Goal: Task Accomplishment & Management: Use online tool/utility

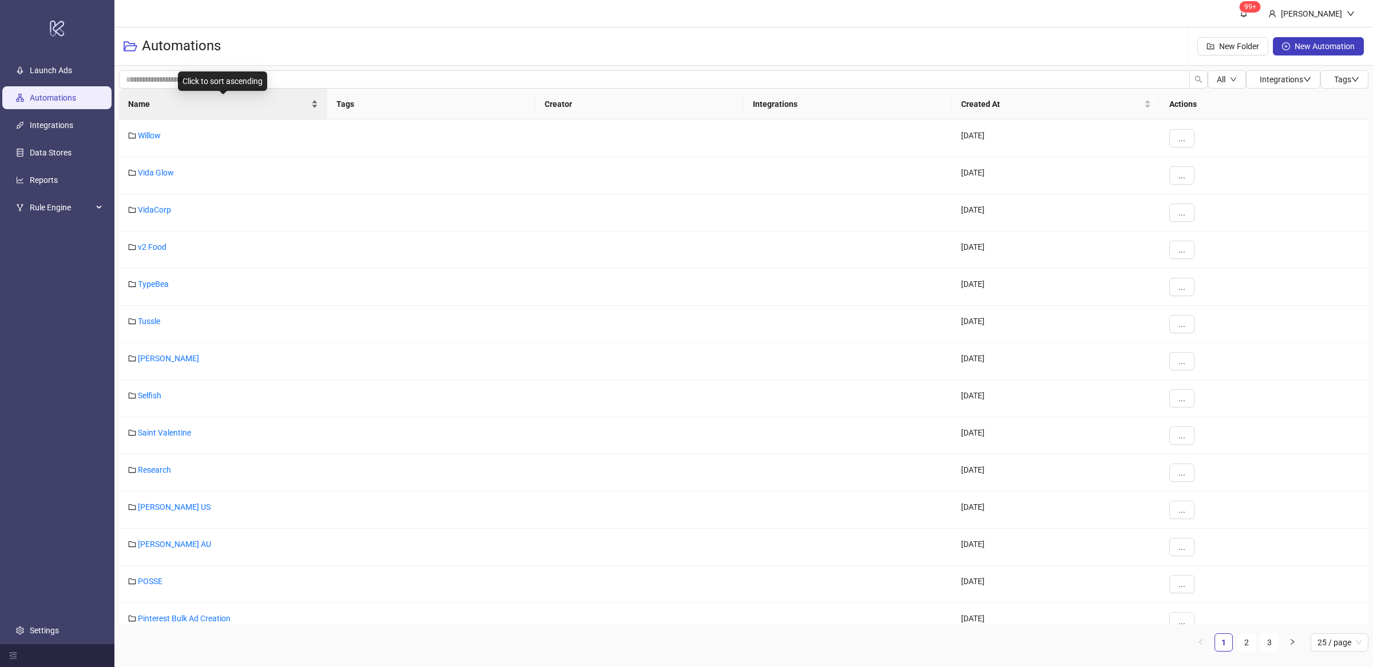
click at [313, 109] on div "Name" at bounding box center [223, 104] width 190 height 13
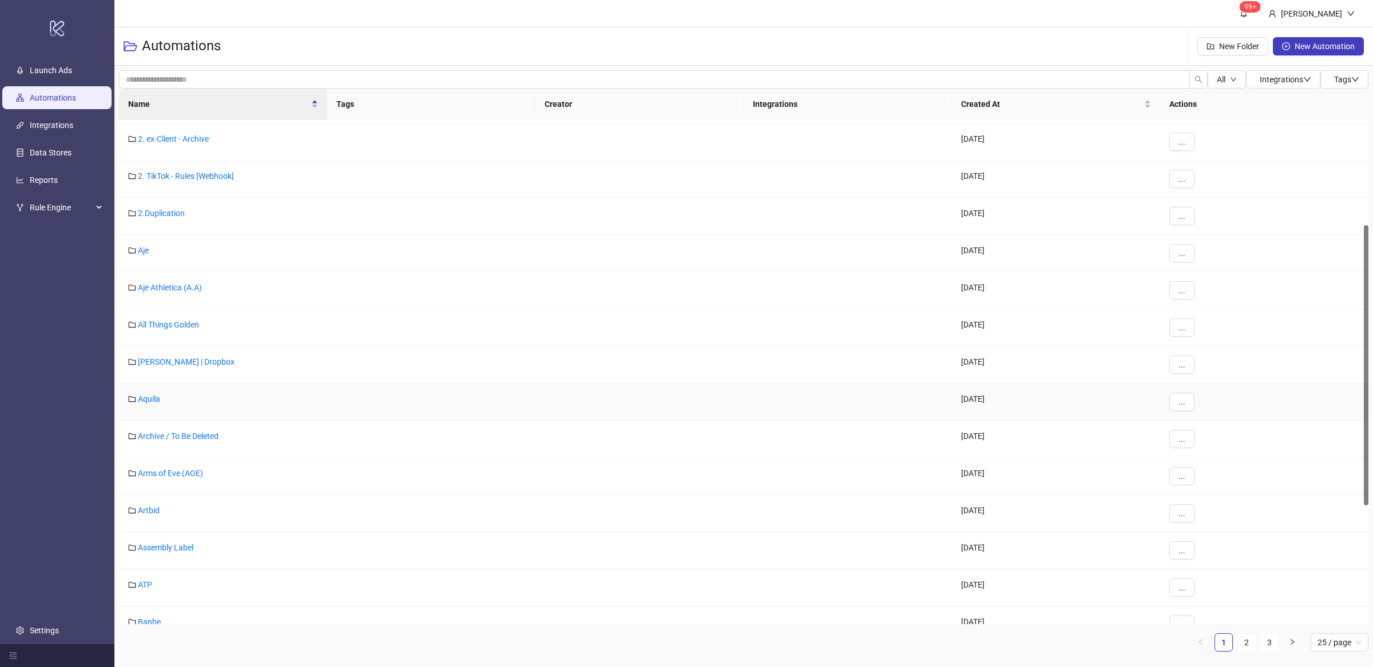
scroll to position [398, 0]
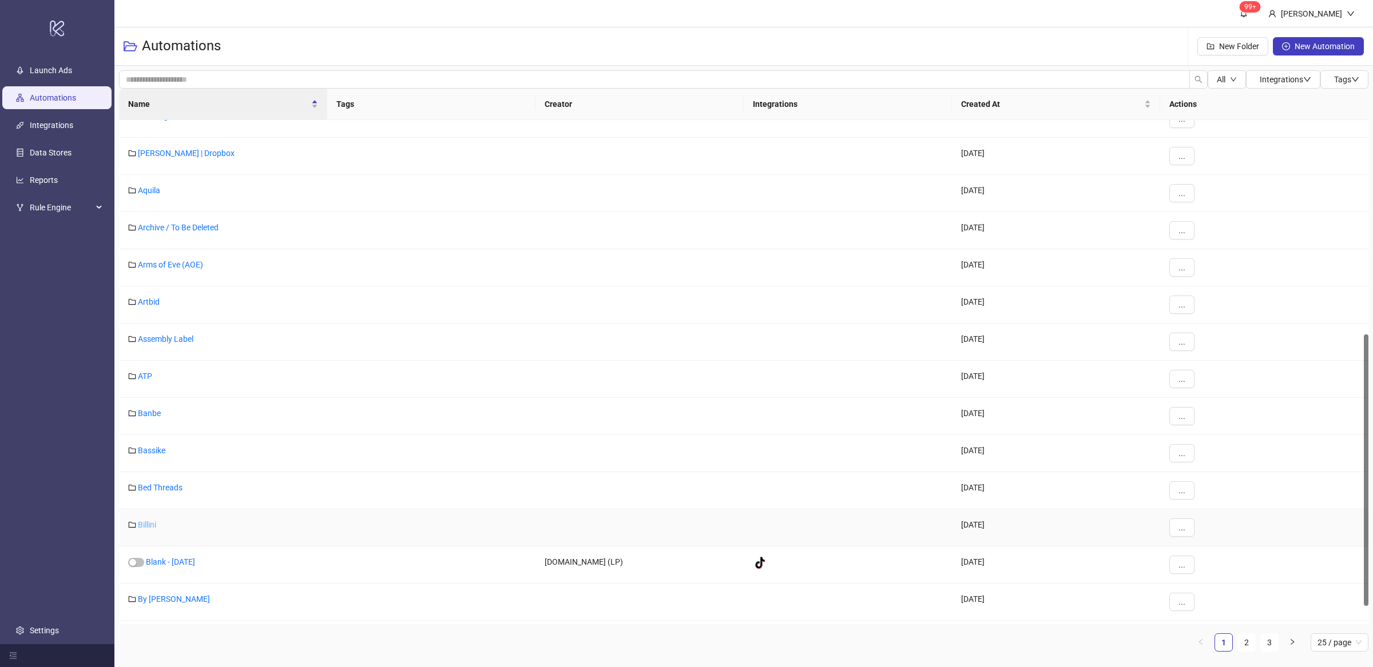
click at [152, 527] on link "Billini" at bounding box center [147, 524] width 18 height 9
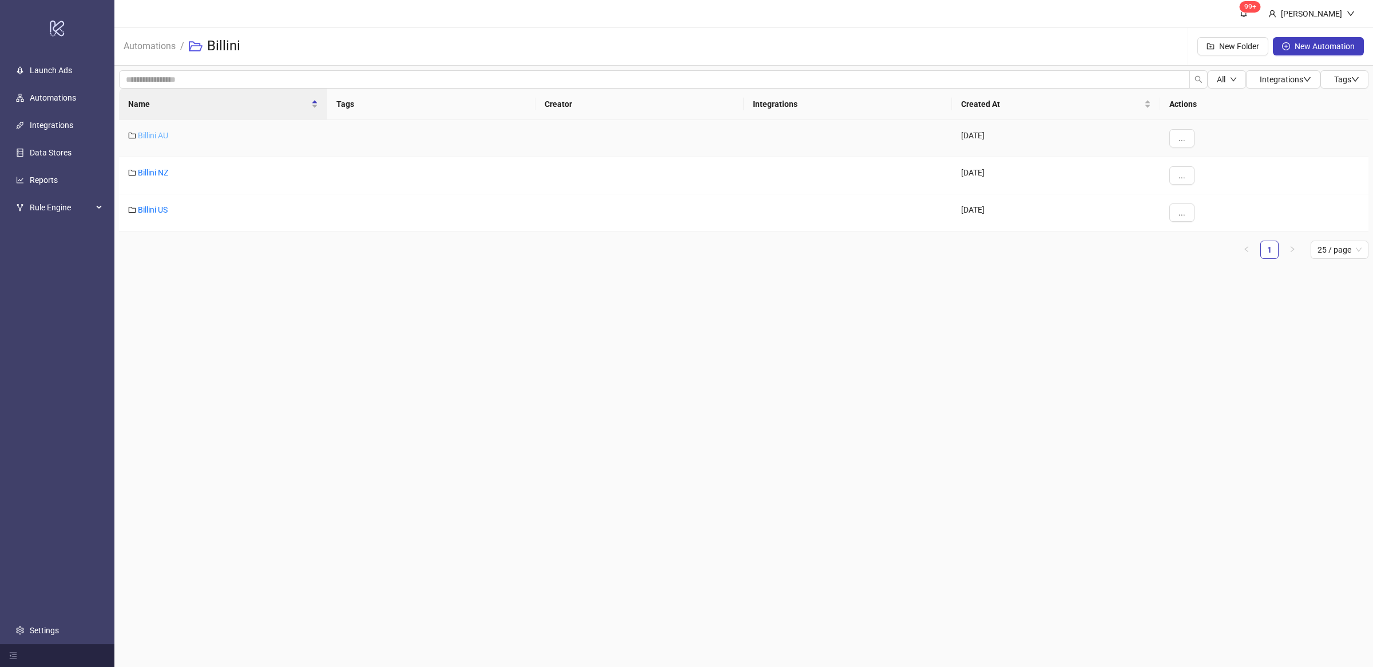
click at [164, 133] on link "Billini AU" at bounding box center [153, 135] width 30 height 9
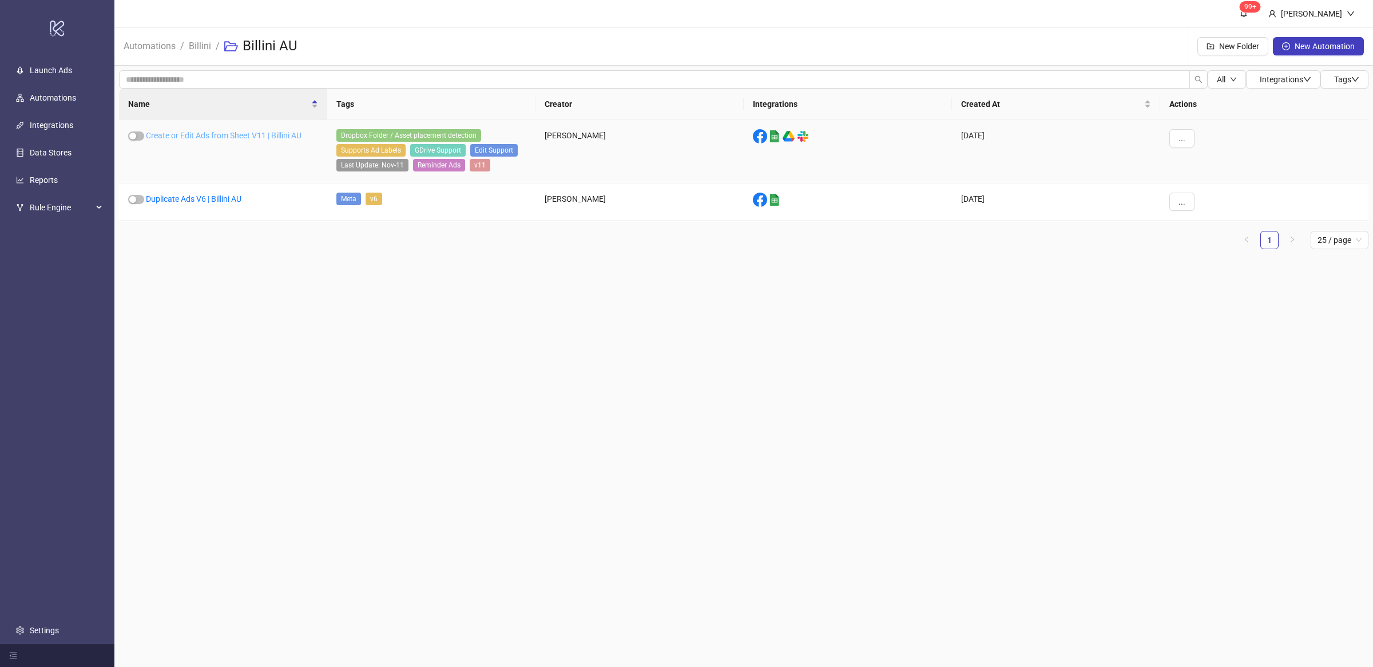
click at [220, 137] on link "Create or Edit Ads from Sheet V11 | Billini AU" at bounding box center [224, 135] width 156 height 9
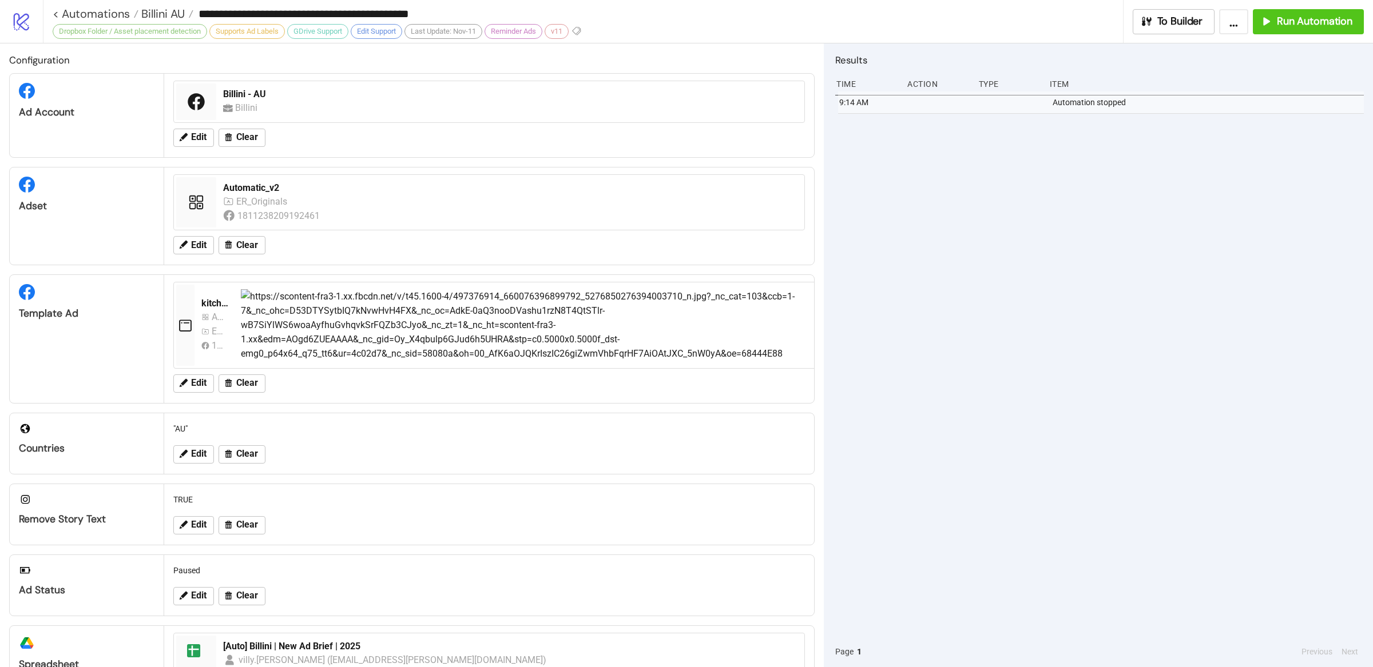
click at [989, 204] on div "9:14 AM Automation stopped" at bounding box center [1099, 364] width 528 height 545
click at [1283, 31] on button "Run Automation" at bounding box center [1307, 21] width 111 height 25
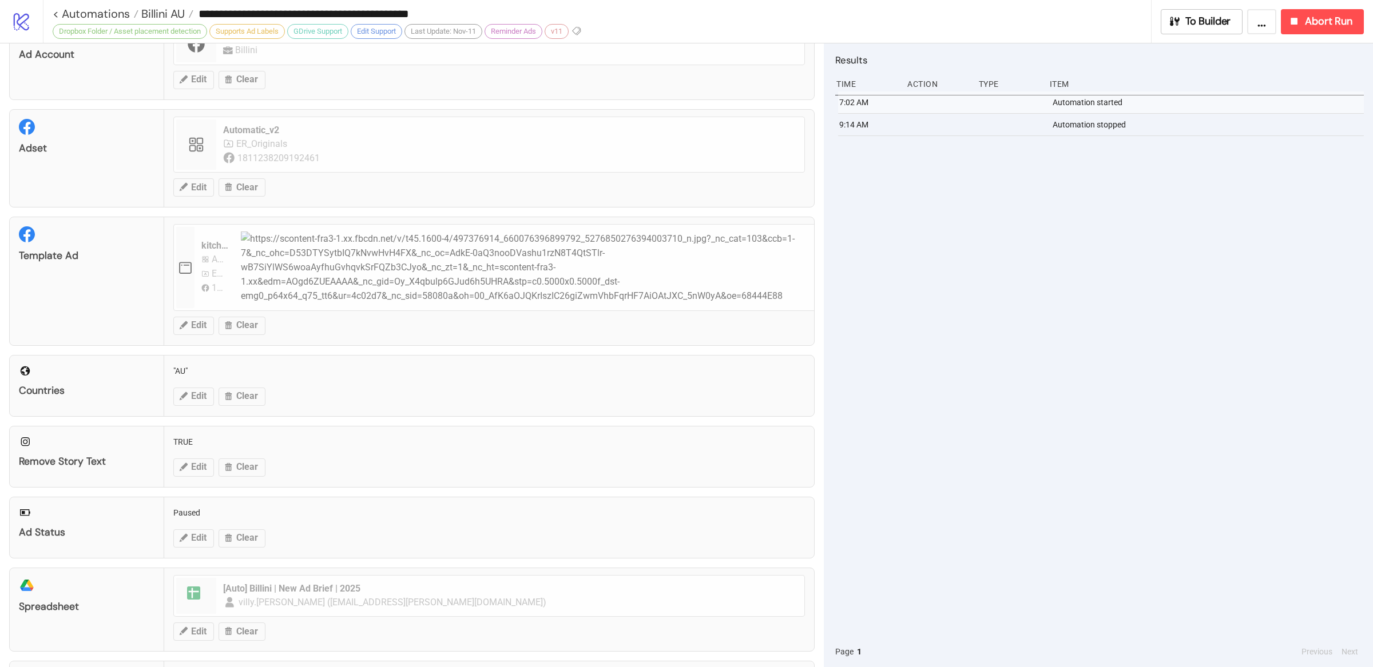
scroll to position [54, 0]
click at [155, 15] on span "Billini AU" at bounding box center [161, 13] width 46 height 15
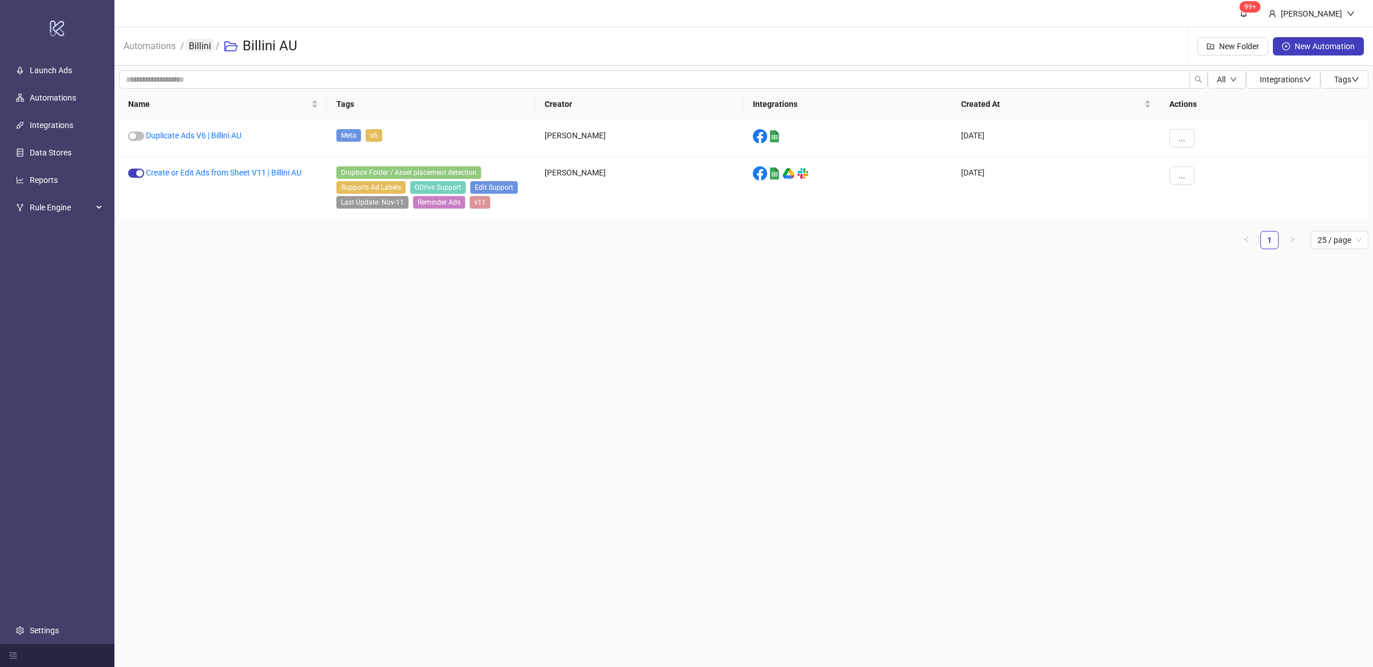
click at [204, 51] on link "Billini" at bounding box center [199, 45] width 27 height 13
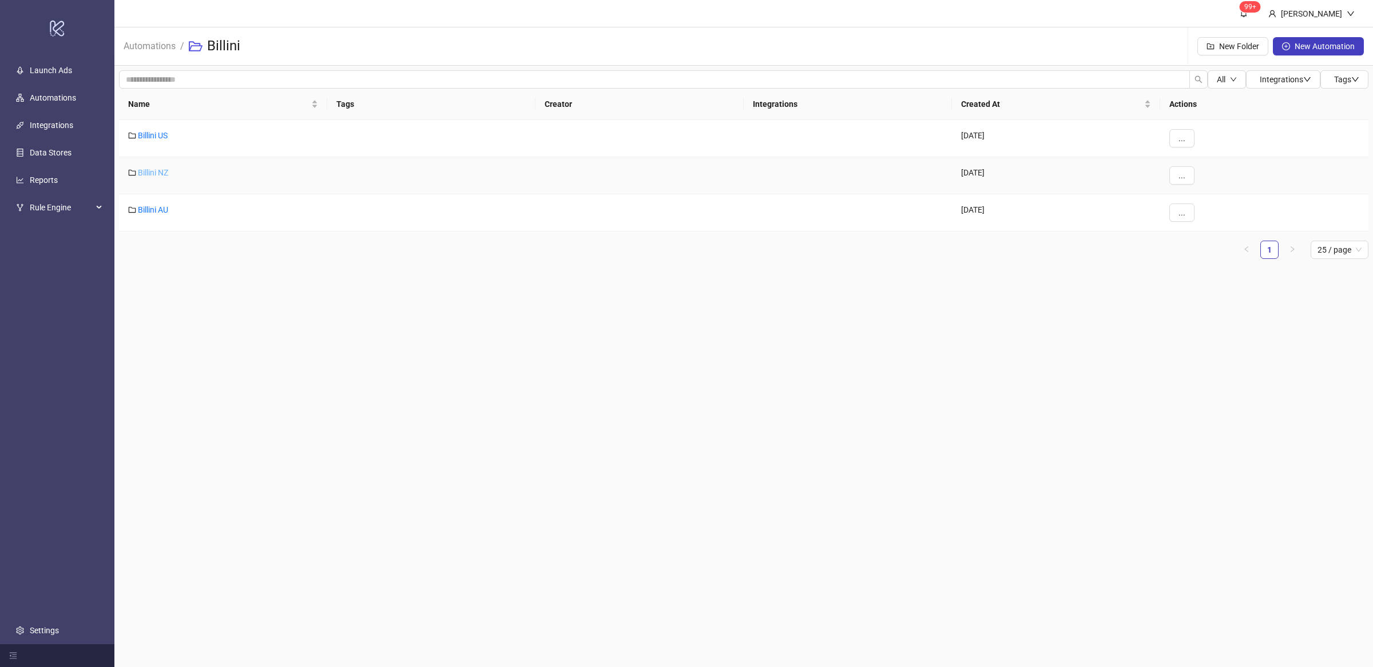
click at [154, 176] on link "Billini NZ" at bounding box center [153, 172] width 30 height 9
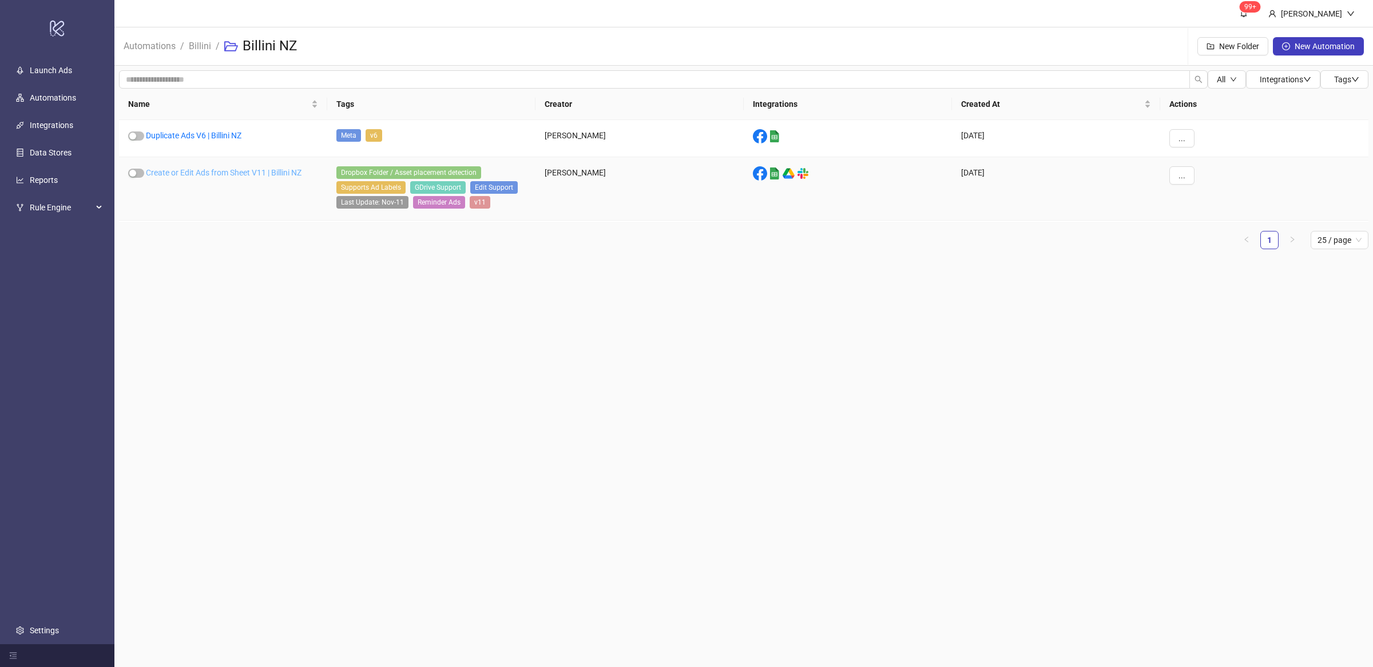
click at [266, 172] on link "Create or Edit Ads from Sheet V11 | Billini NZ" at bounding box center [224, 172] width 156 height 9
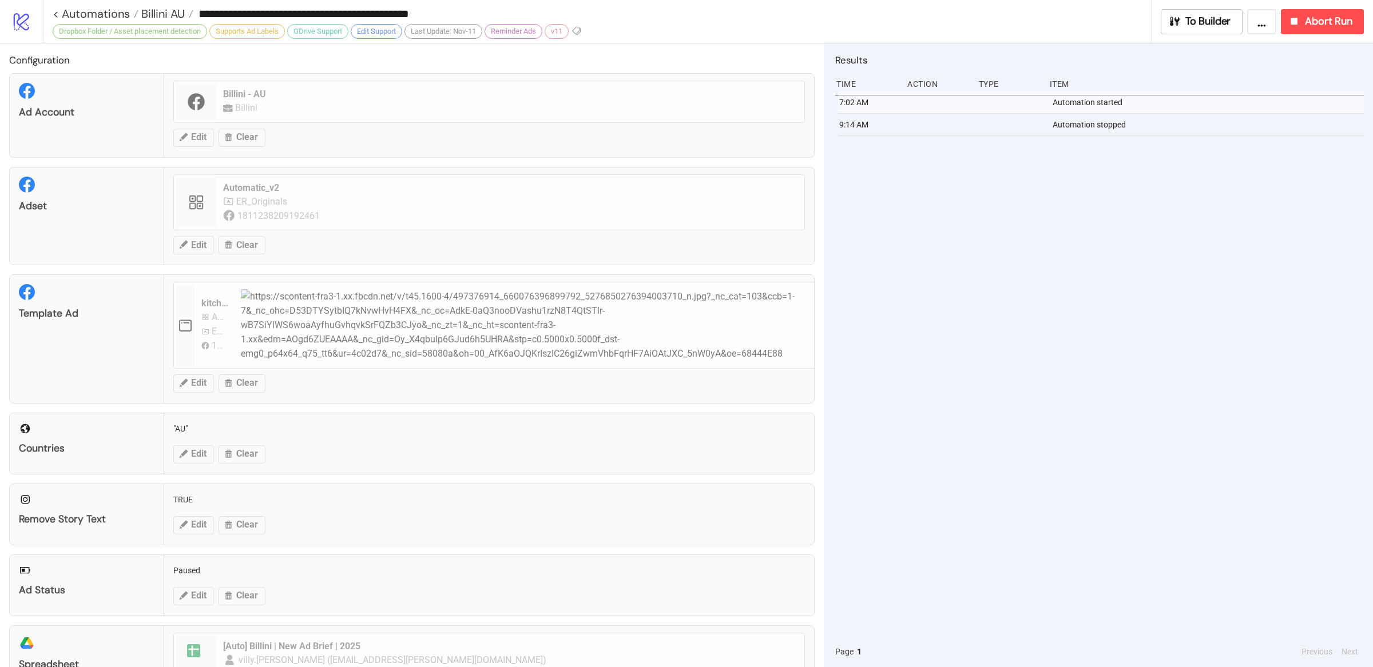
type input "**********"
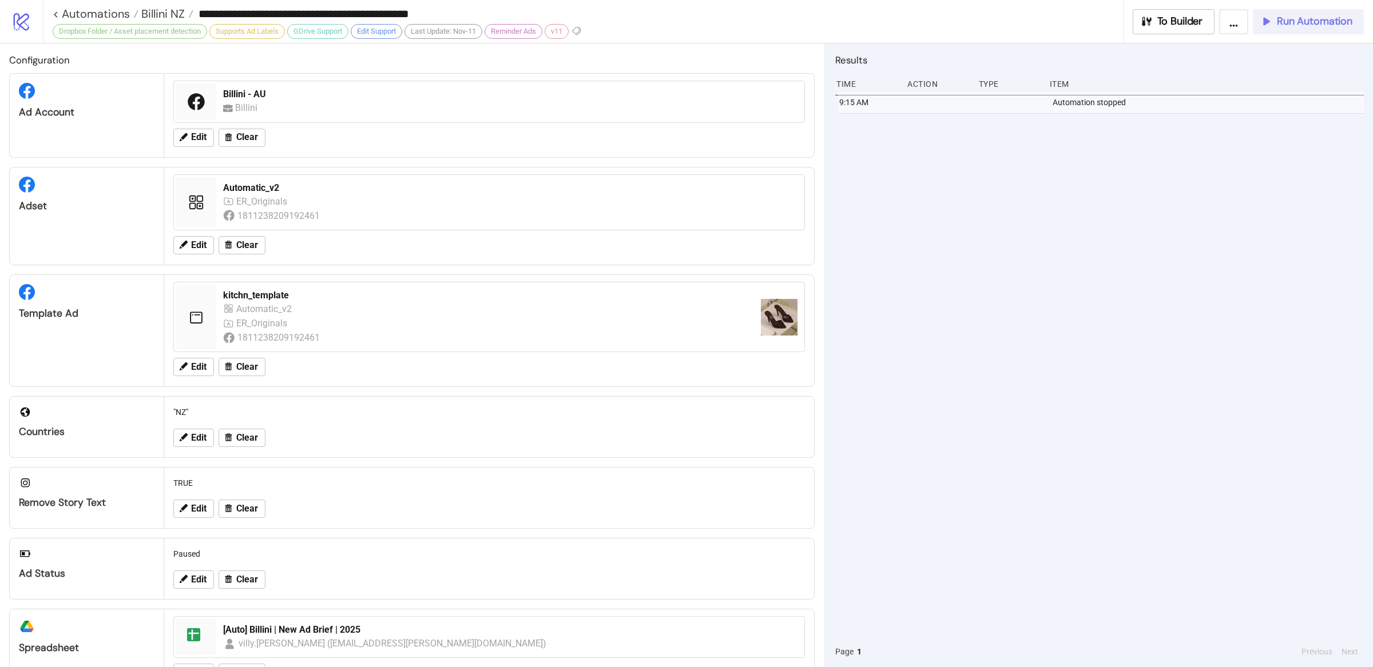
click at [1286, 18] on span "Run Automation" at bounding box center [1313, 21] width 75 height 13
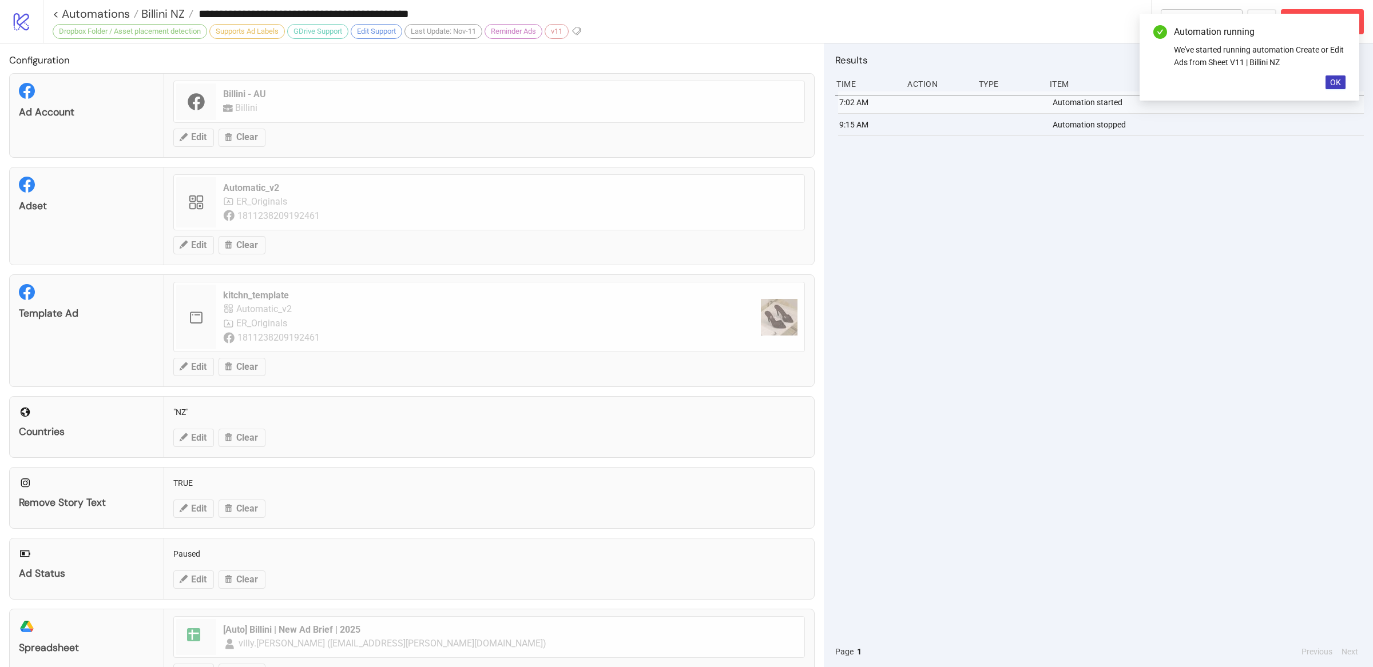
click at [1214, 295] on div "7:02 AM Automation started 9:15 AM Automation stopped" at bounding box center [1099, 364] width 528 height 545
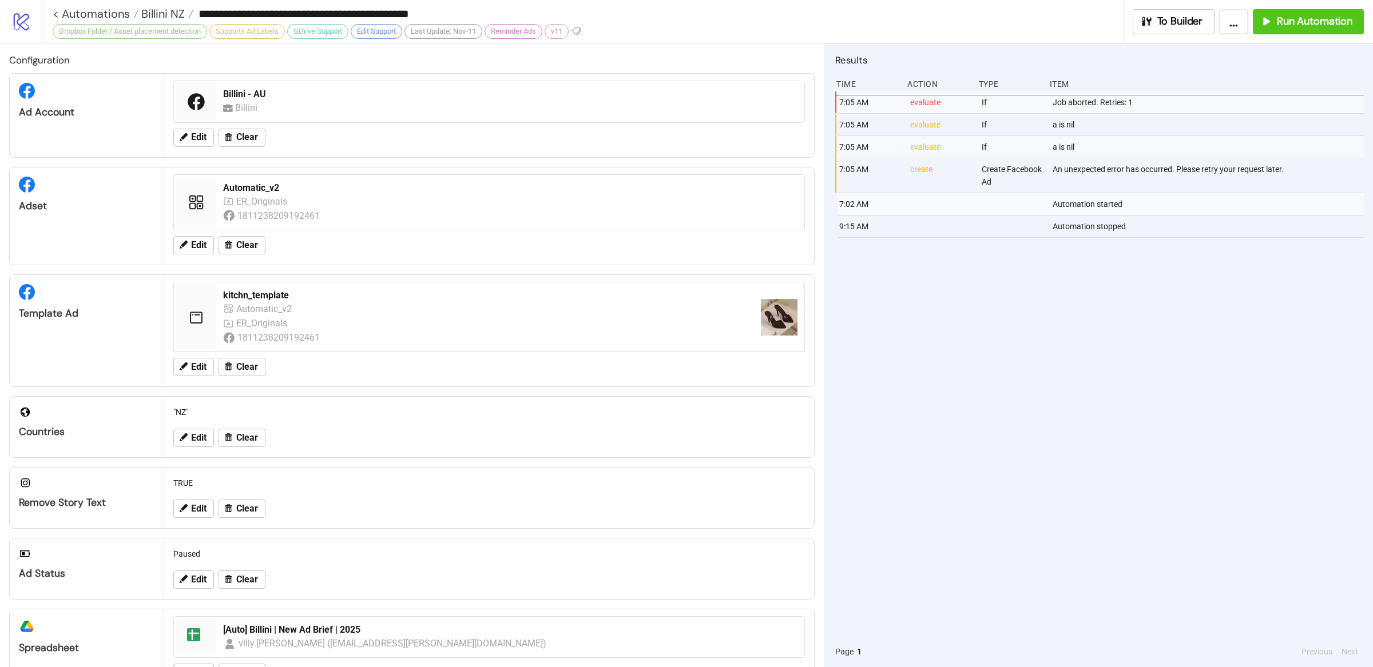
click at [1057, 411] on div "7:05 AM evaluate If Job aborted. Retries: 1 7:05 AM evaluate If a is nil 7:05 A…" at bounding box center [1099, 364] width 528 height 545
click at [1058, 426] on div "7:05 AM evaluate If Job aborted. Retries: 1 7:05 AM evaluate If a is nil 7:05 A…" at bounding box center [1099, 364] width 528 height 545
click at [1103, 320] on div "7:05 AM evaluate If Job aborted. Retries: 1 7:05 AM evaluate If a is nil 7:05 A…" at bounding box center [1099, 364] width 528 height 545
click at [1108, 321] on div "7:05 AM evaluate If Job aborted. Retries: 1 7:05 AM evaluate If a is nil 7:05 A…" at bounding box center [1099, 364] width 528 height 545
click at [1121, 333] on div "7:05 AM evaluate If Job aborted. Retries: 1 7:05 AM evaluate If a is nil 7:05 A…" at bounding box center [1099, 364] width 528 height 545
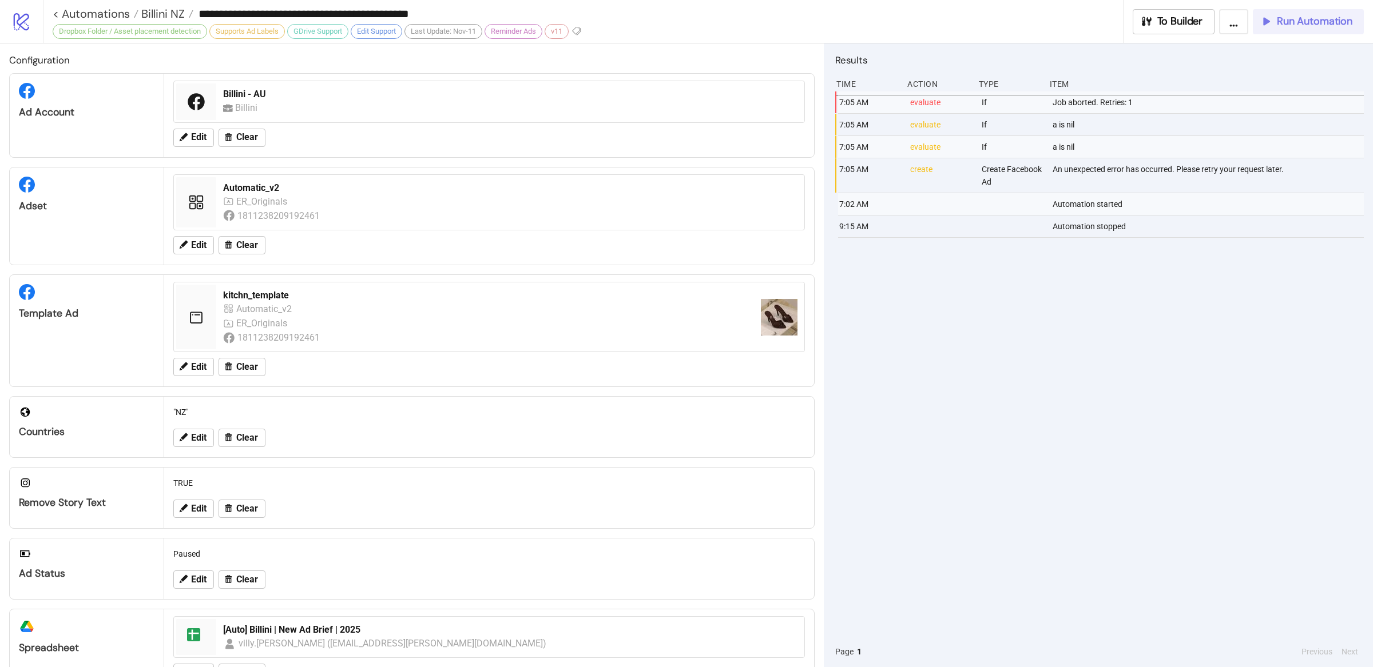
click at [1281, 21] on span "Run Automation" at bounding box center [1313, 21] width 75 height 13
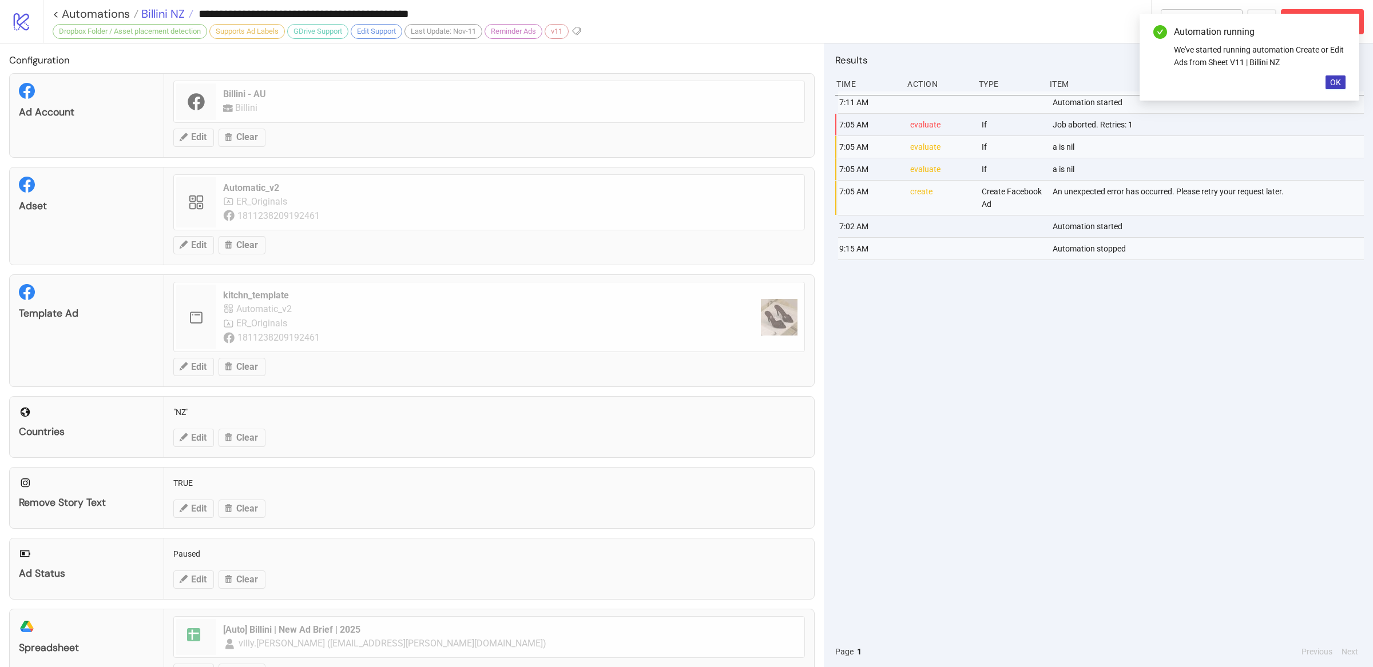
click at [152, 13] on span "Billini NZ" at bounding box center [161, 13] width 46 height 15
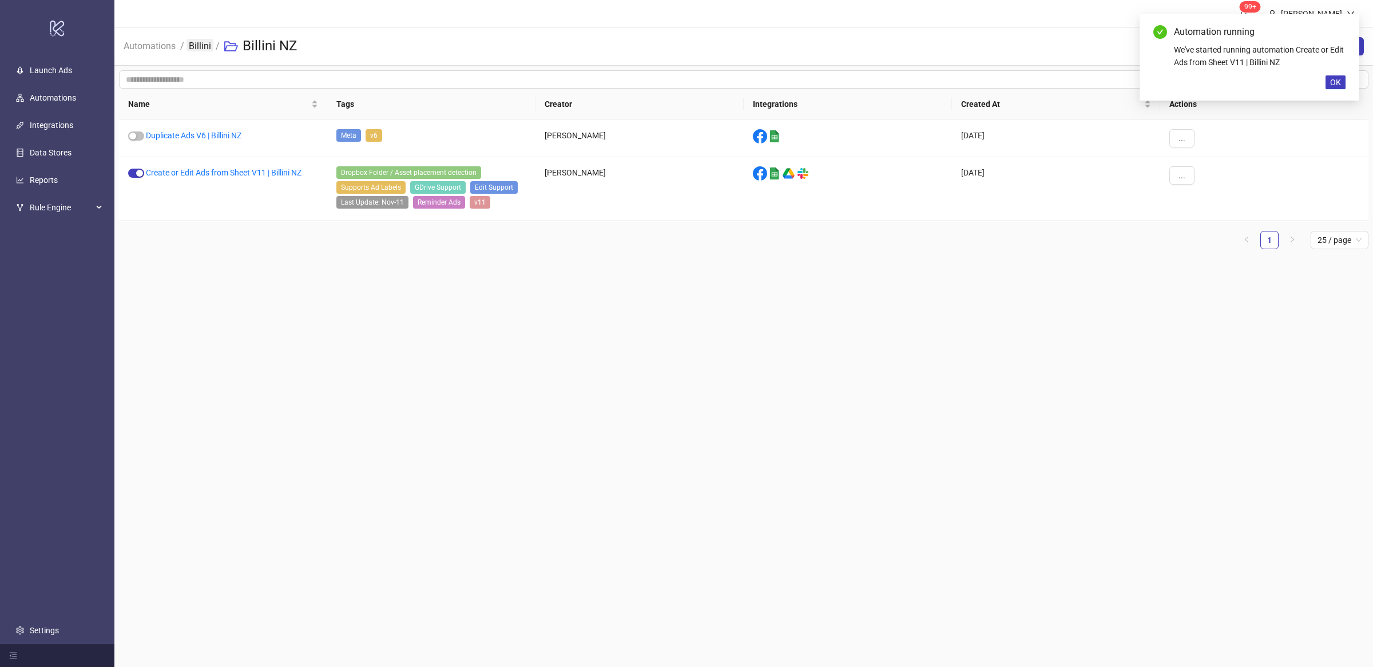
click at [205, 42] on link "Billini" at bounding box center [199, 45] width 27 height 13
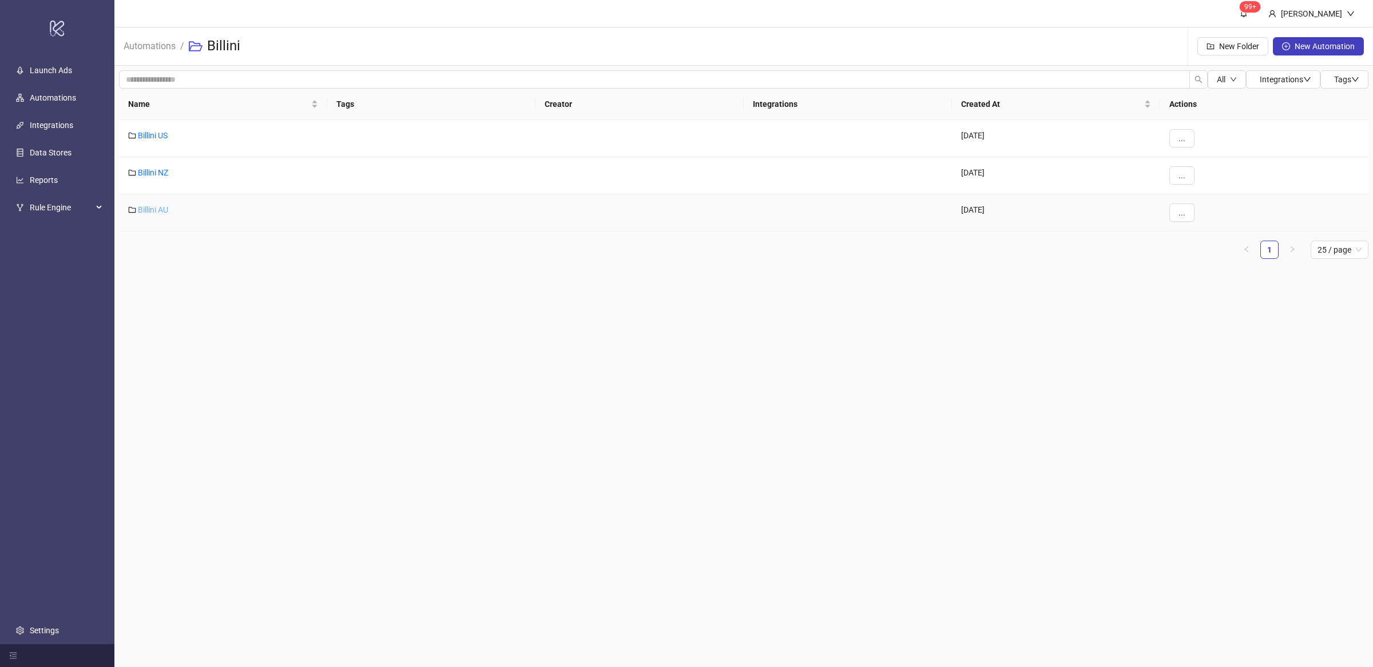
click at [162, 210] on link "Billini AU" at bounding box center [153, 209] width 30 height 9
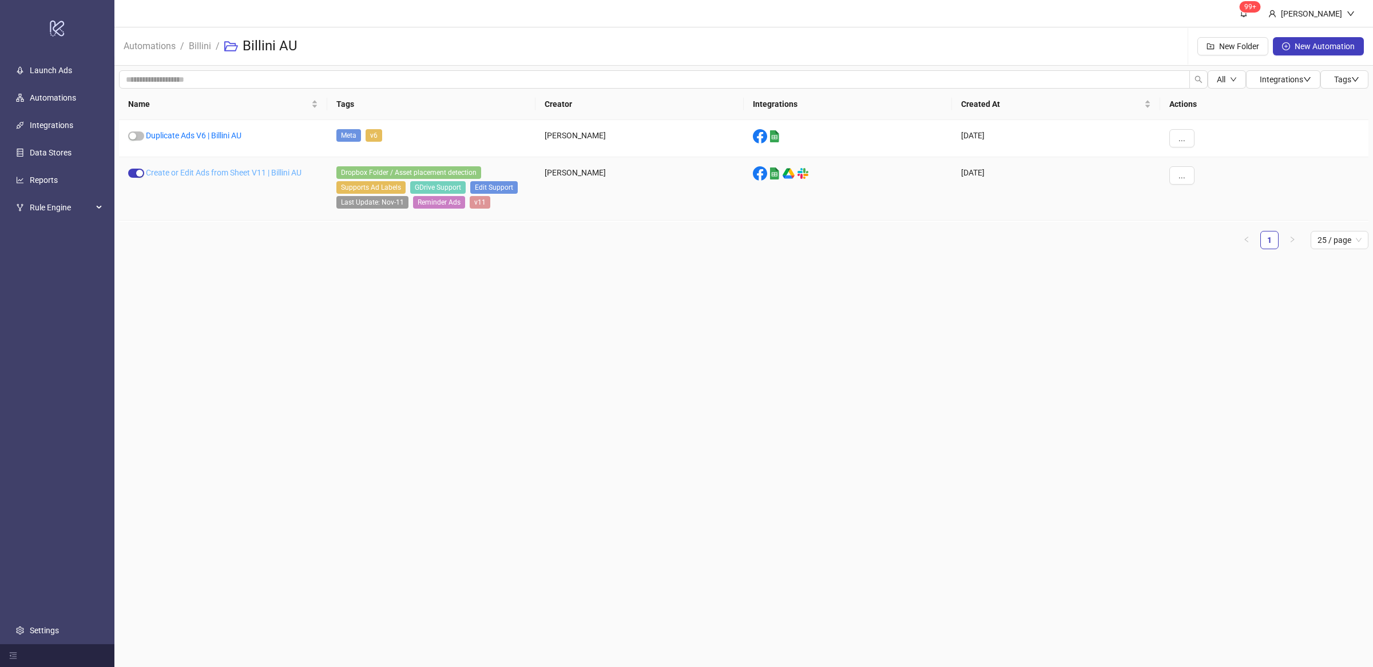
click at [206, 174] on link "Create or Edit Ads from Sheet V11 | Billini AU" at bounding box center [224, 172] width 156 height 9
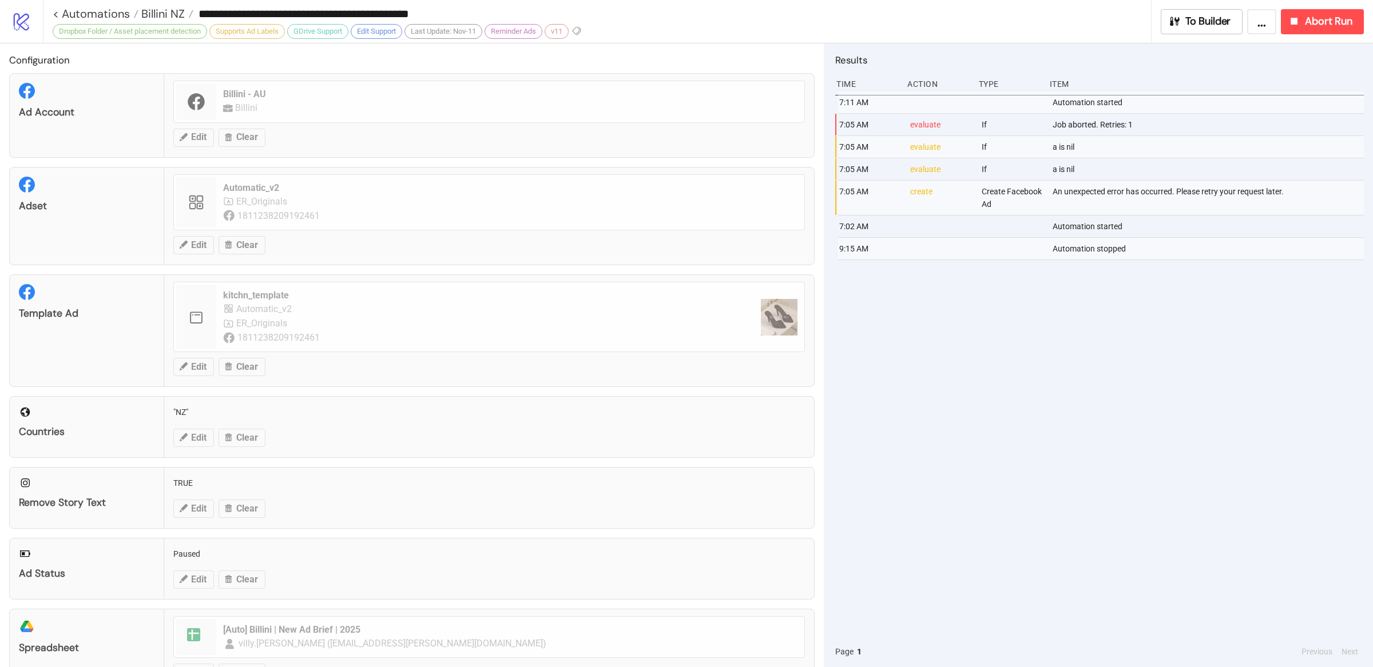
type input "**********"
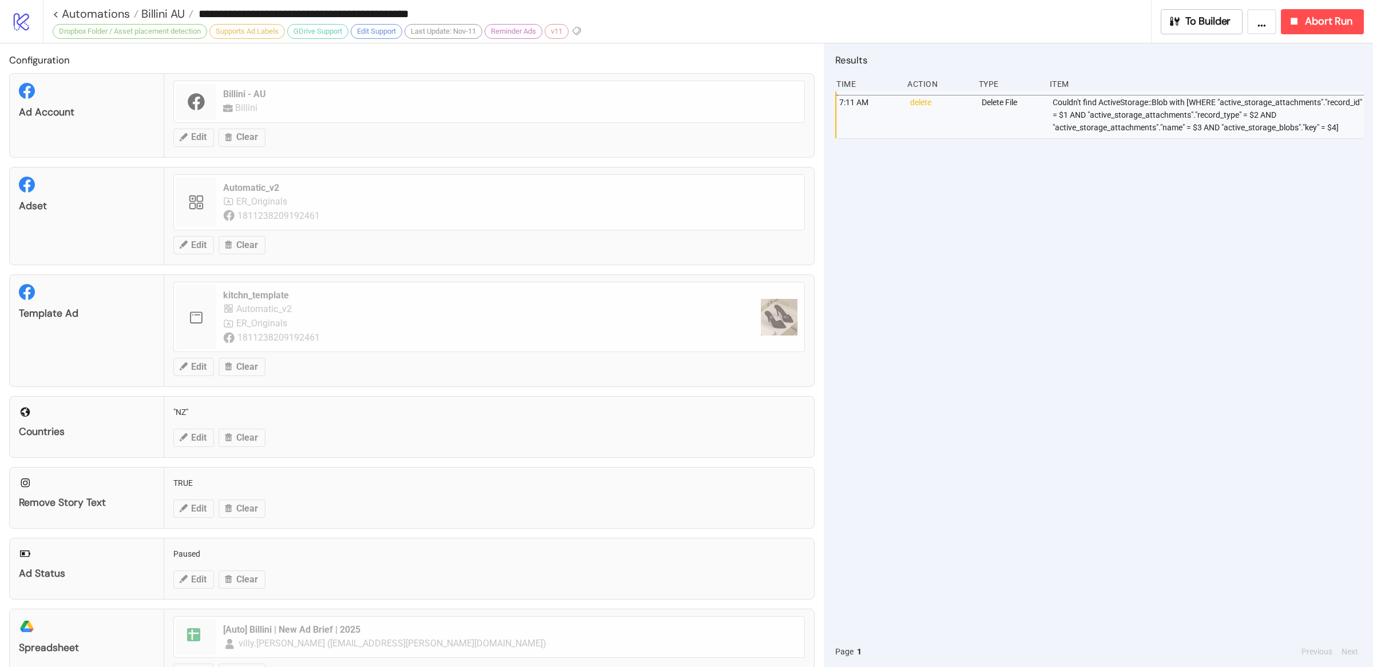
click at [1001, 403] on div "7:11 AM delete Delete File Couldn't find ActiveStorage::Blob with [WHERE "activ…" at bounding box center [1099, 364] width 528 height 545
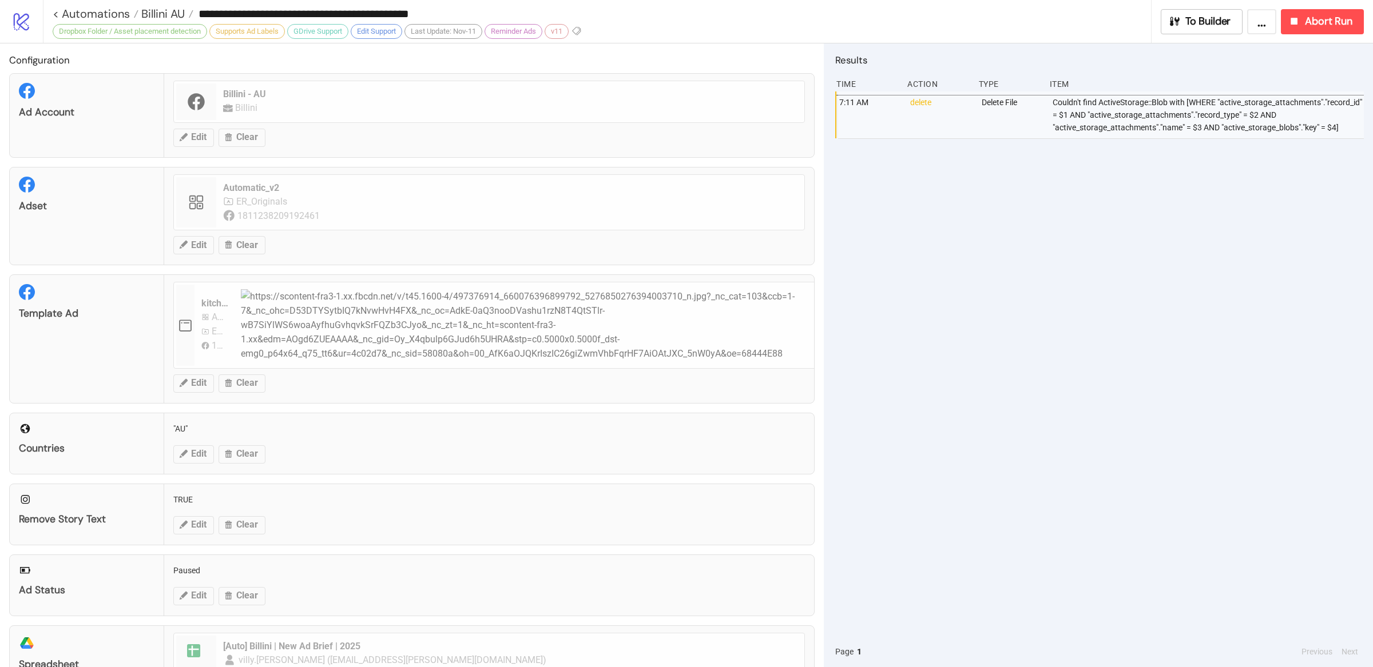
click at [1040, 428] on div "7:11 AM delete Delete File Couldn't find ActiveStorage::Blob with [WHERE "activ…" at bounding box center [1099, 364] width 528 height 545
click at [164, 11] on span "Billini AU" at bounding box center [161, 13] width 46 height 15
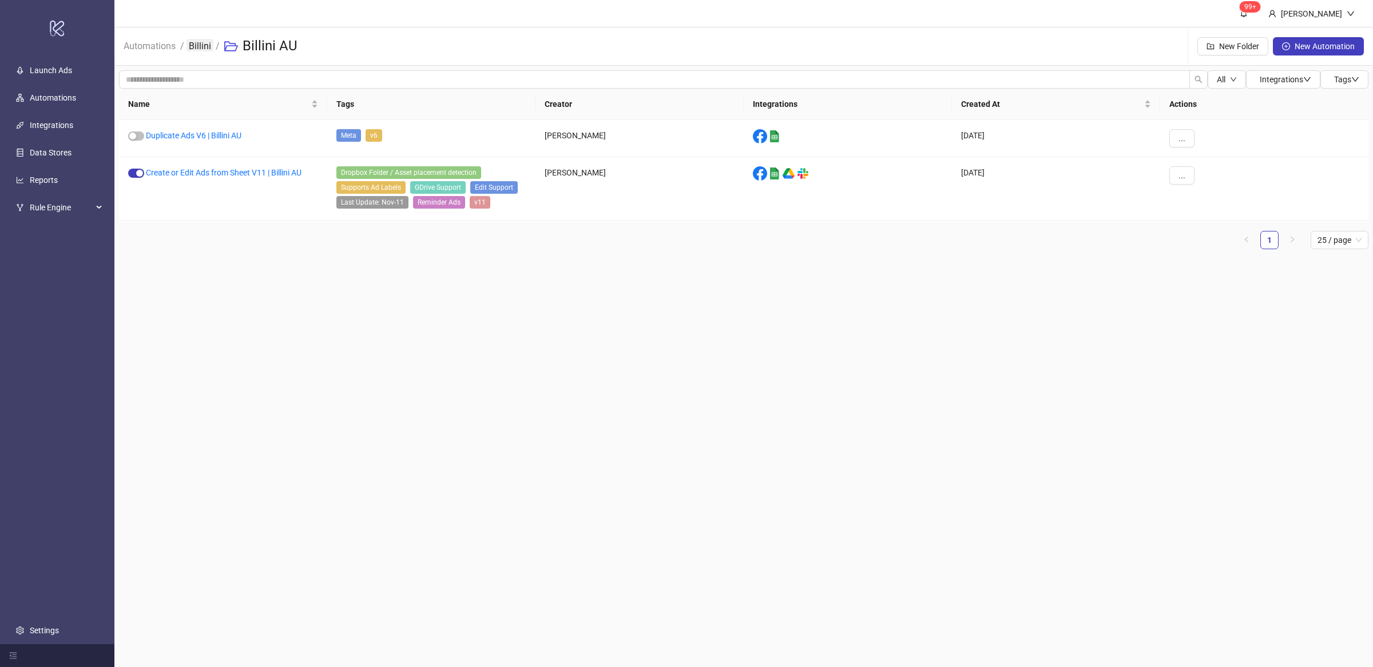
click at [194, 47] on link "Billini" at bounding box center [199, 45] width 27 height 13
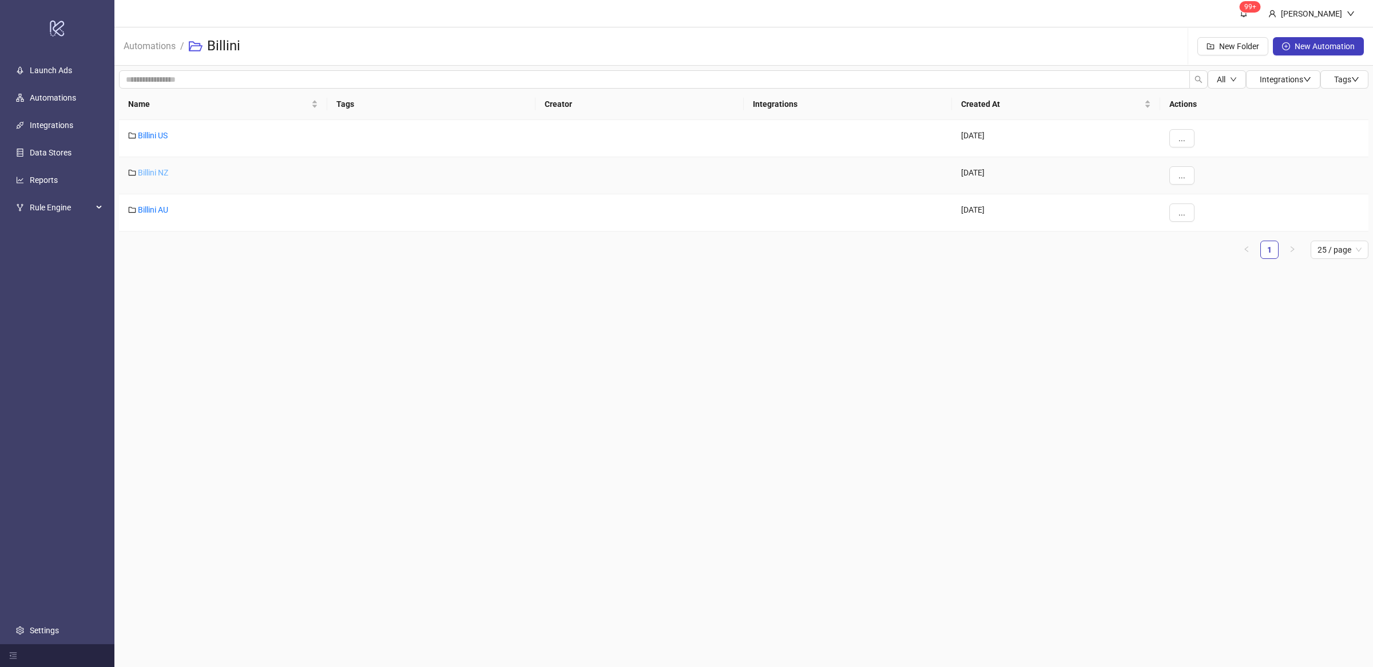
click at [164, 176] on link "Billini NZ" at bounding box center [153, 172] width 30 height 9
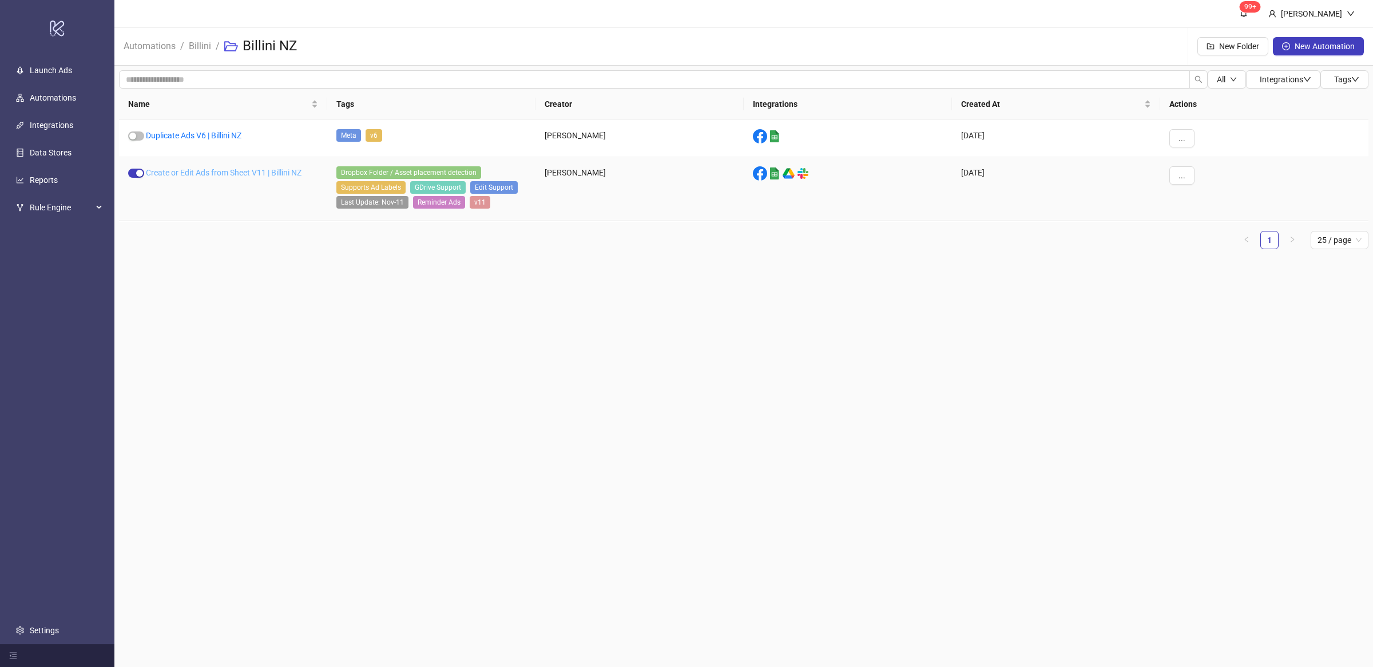
click at [269, 170] on link "Create or Edit Ads from Sheet V11 | Billini NZ" at bounding box center [224, 172] width 156 height 9
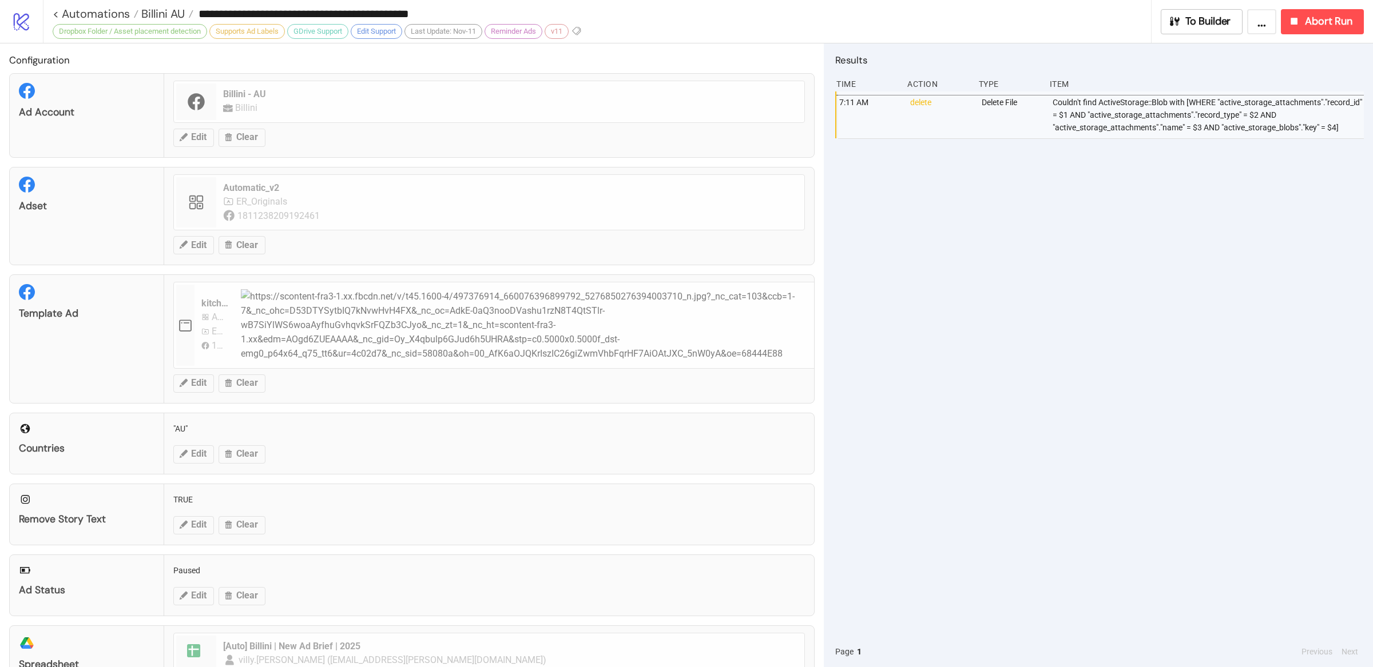
type input "**********"
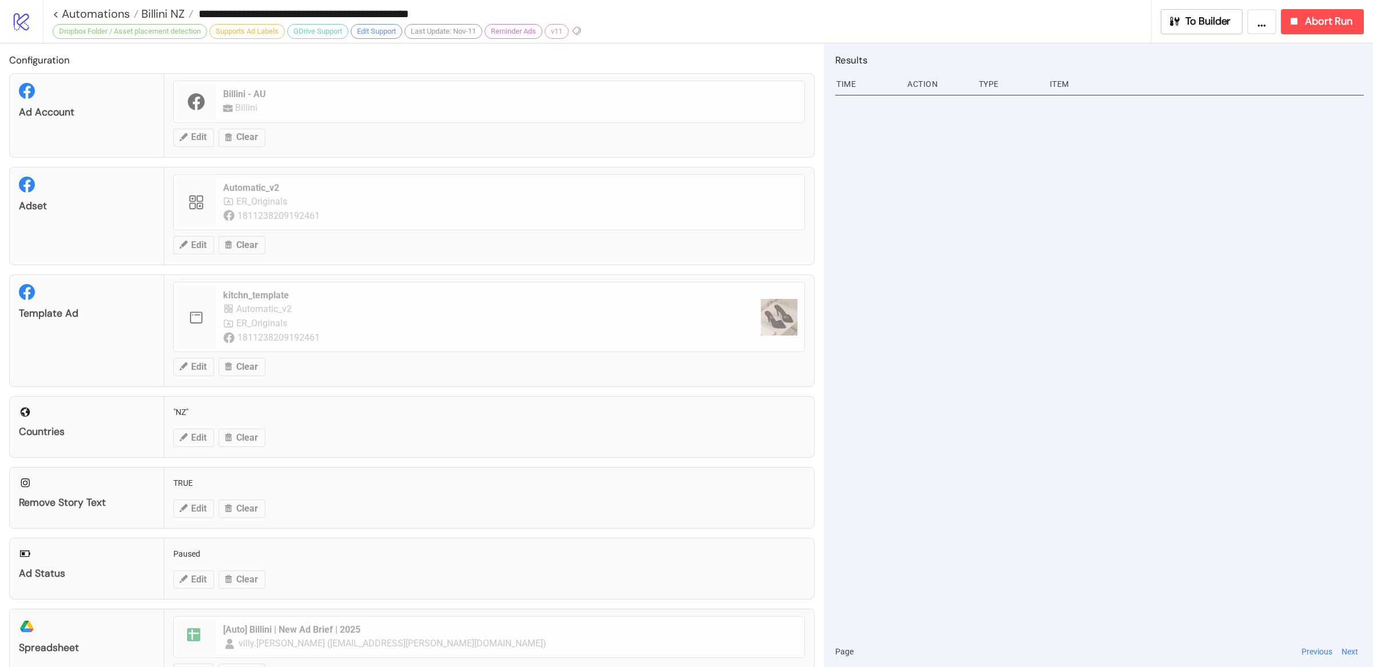
click at [1092, 521] on div at bounding box center [1099, 364] width 528 height 545
